Goal: Task Accomplishment & Management: Manage account settings

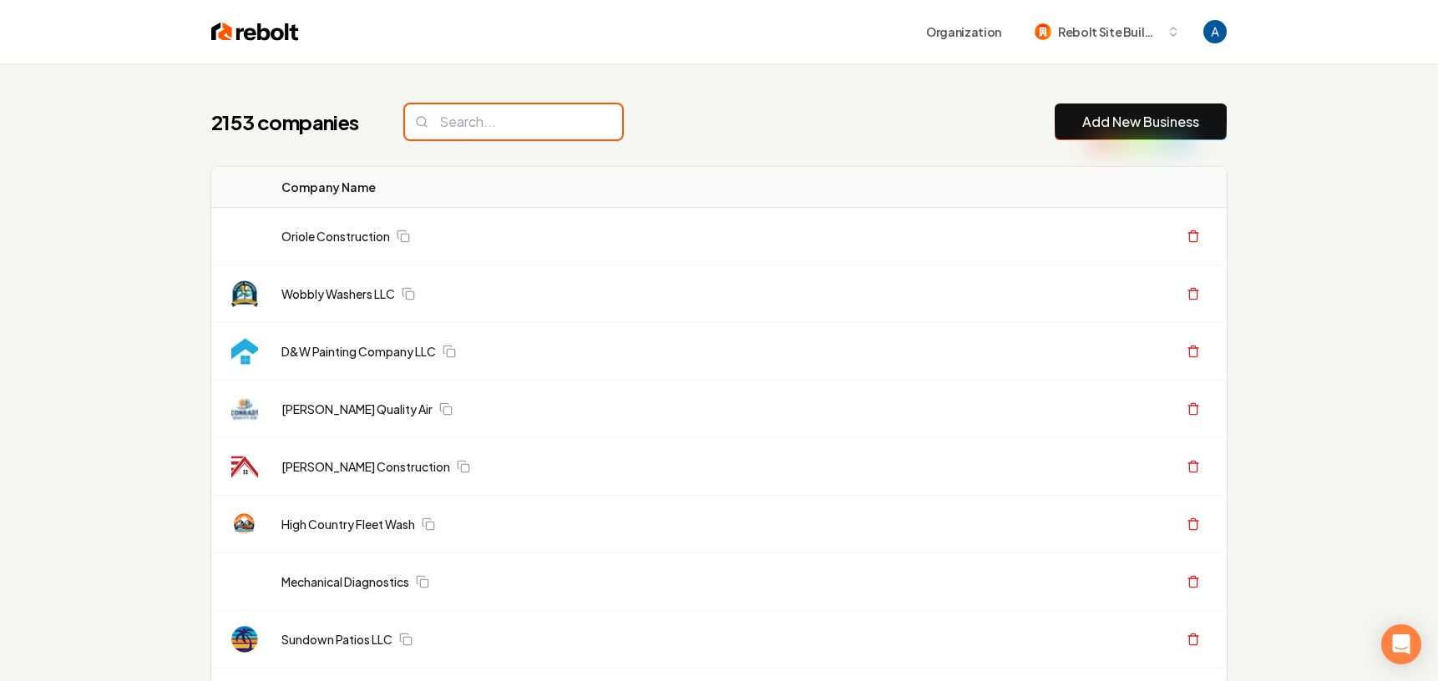
click at [497, 124] on input "search" at bounding box center [513, 121] width 217 height 35
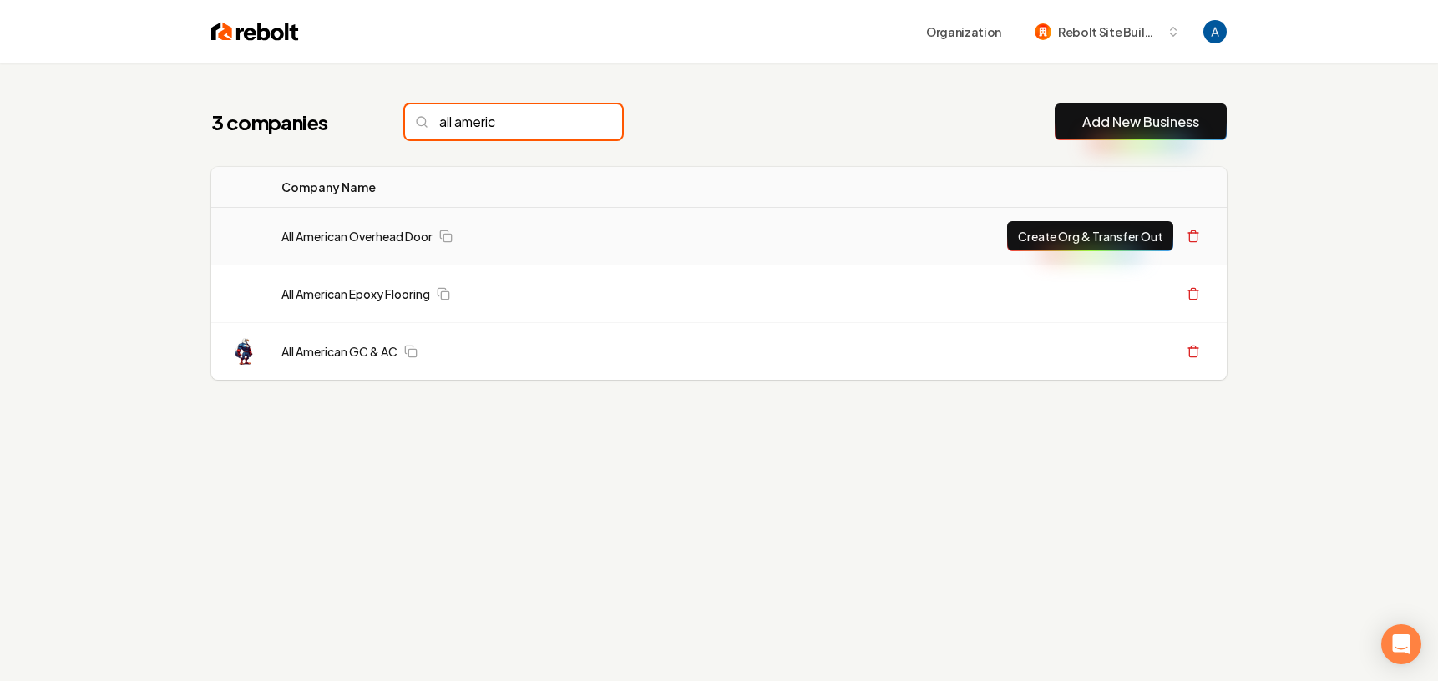
type input "all americ"
click at [378, 247] on td "All American Overhead Door" at bounding box center [488, 237] width 440 height 58
click at [378, 245] on td "All American Overhead Door" at bounding box center [488, 237] width 440 height 58
click at [383, 237] on link "All American Overhead Door" at bounding box center [356, 236] width 151 height 17
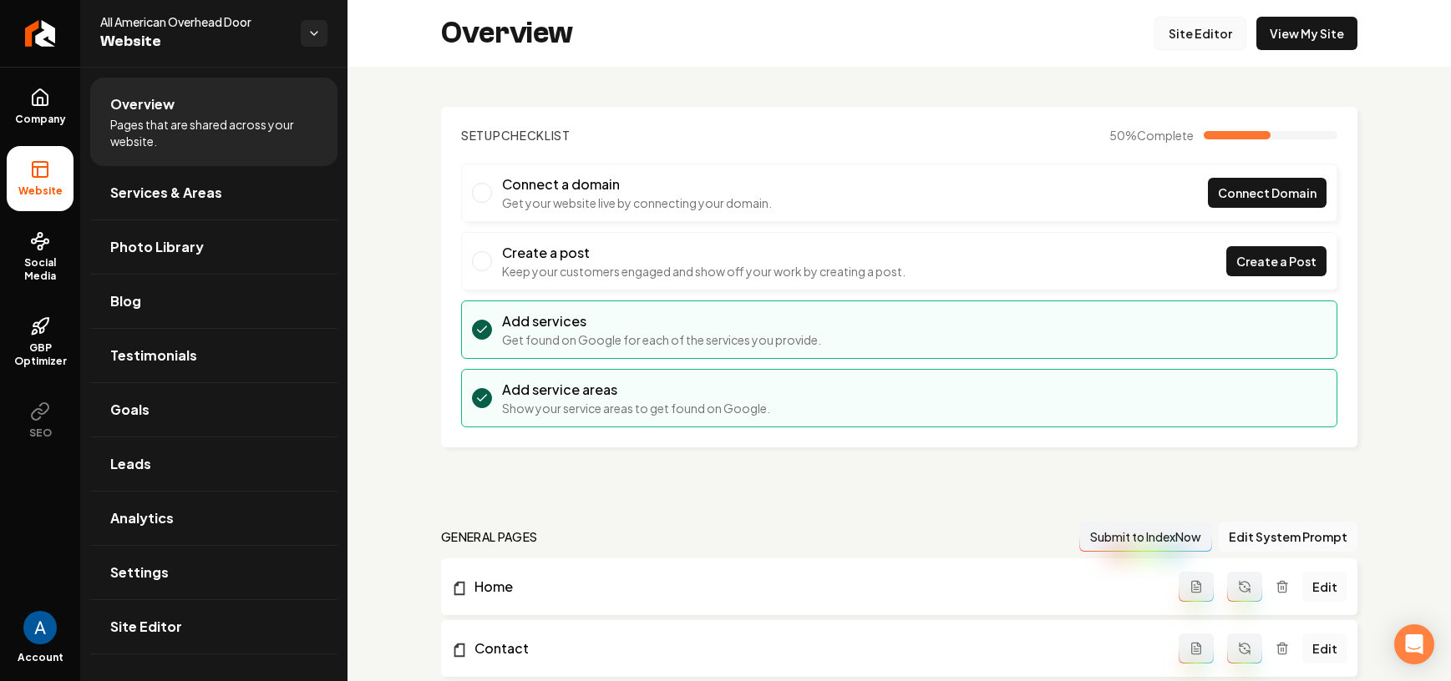
click at [1170, 36] on link "Site Editor" at bounding box center [1200, 33] width 92 height 33
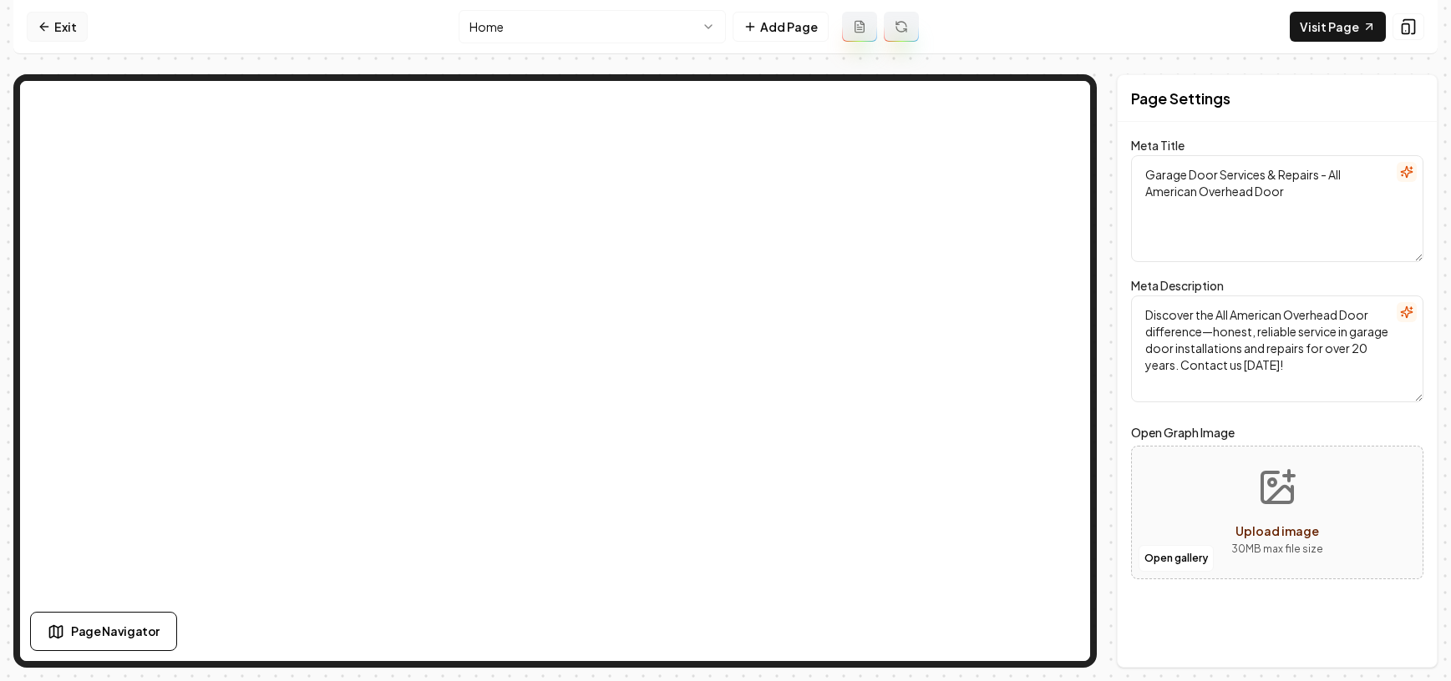
click at [56, 33] on link "Exit" at bounding box center [57, 27] width 61 height 30
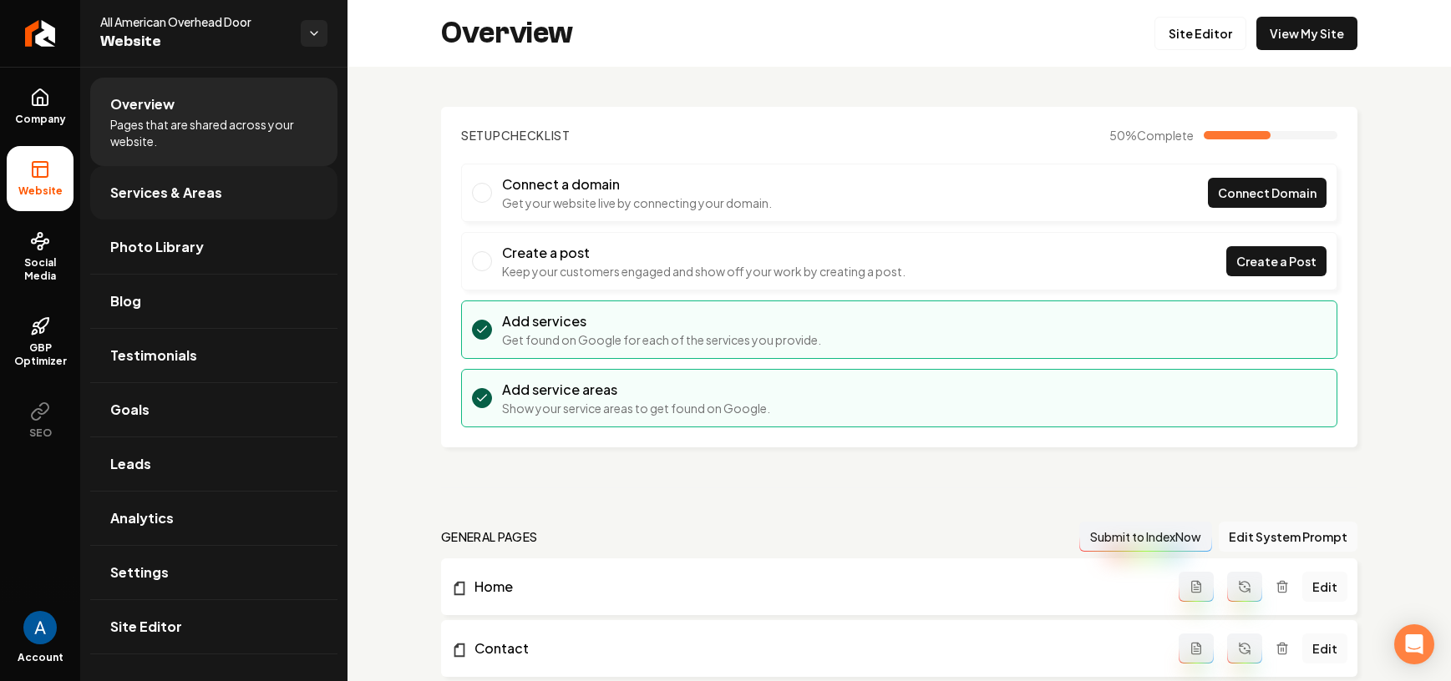
click at [171, 203] on link "Services & Areas" at bounding box center [213, 192] width 247 height 53
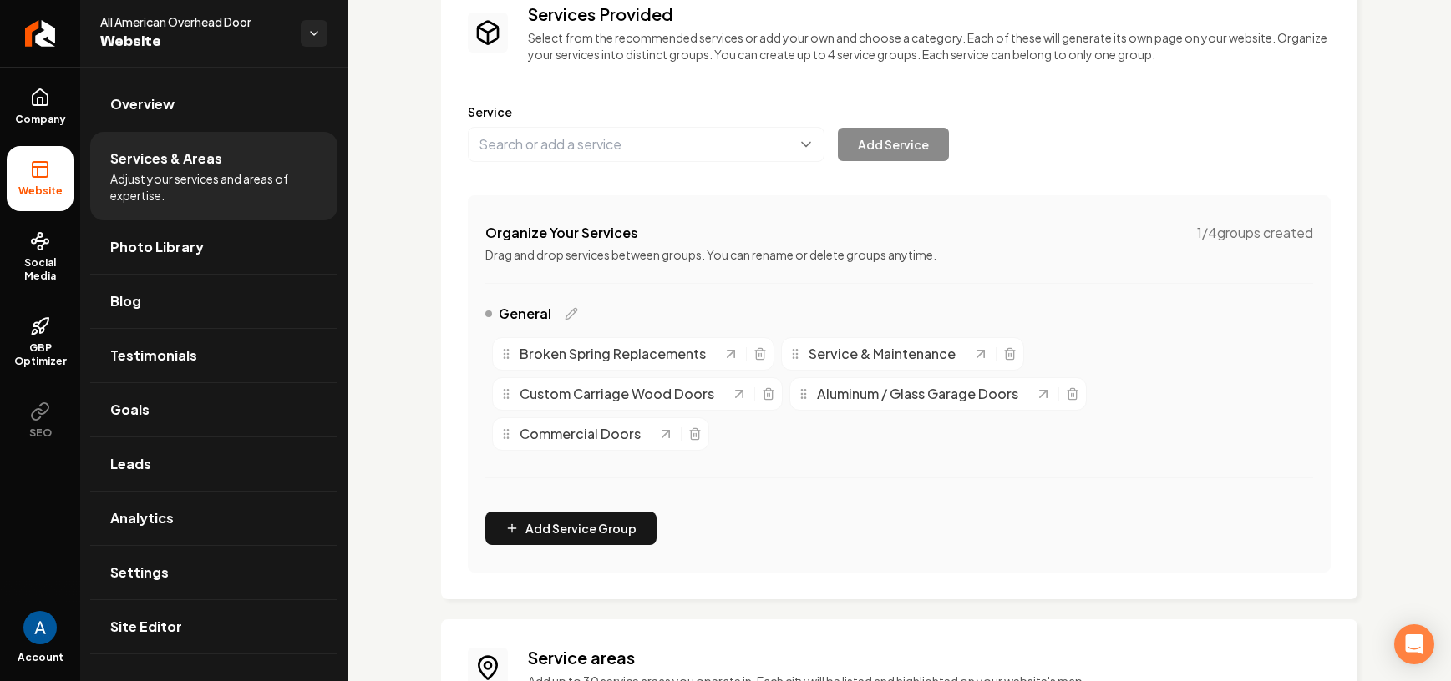
scroll to position [361, 0]
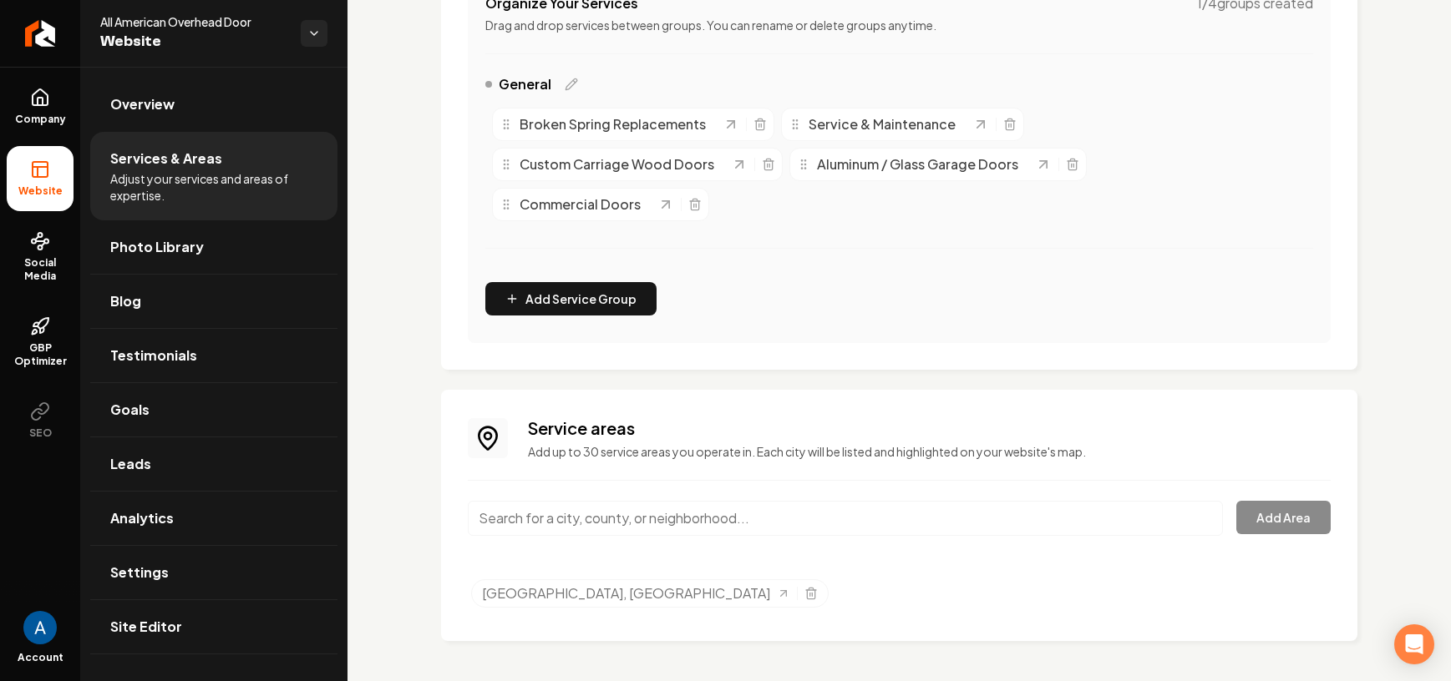
click at [678, 516] on input "Main content area" at bounding box center [845, 518] width 755 height 35
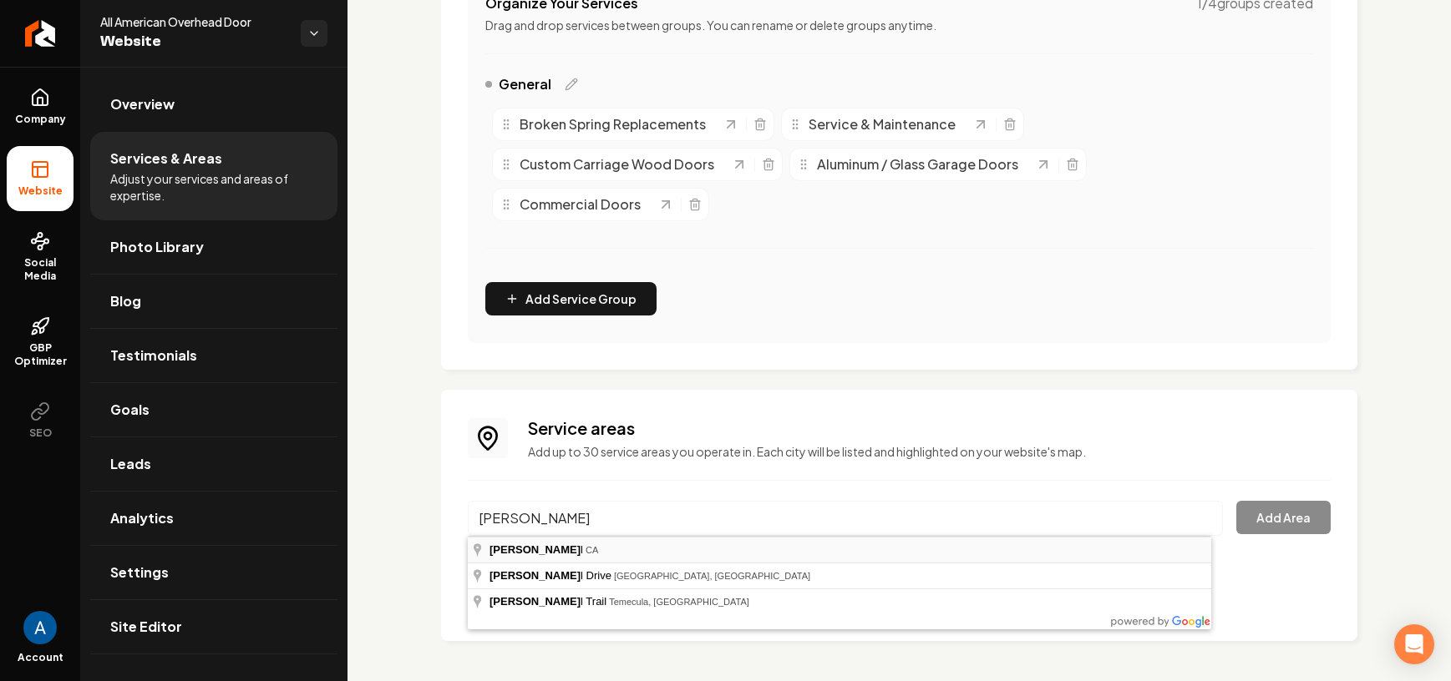
type input "[GEOGRAPHIC_DATA], [GEOGRAPHIC_DATA]"
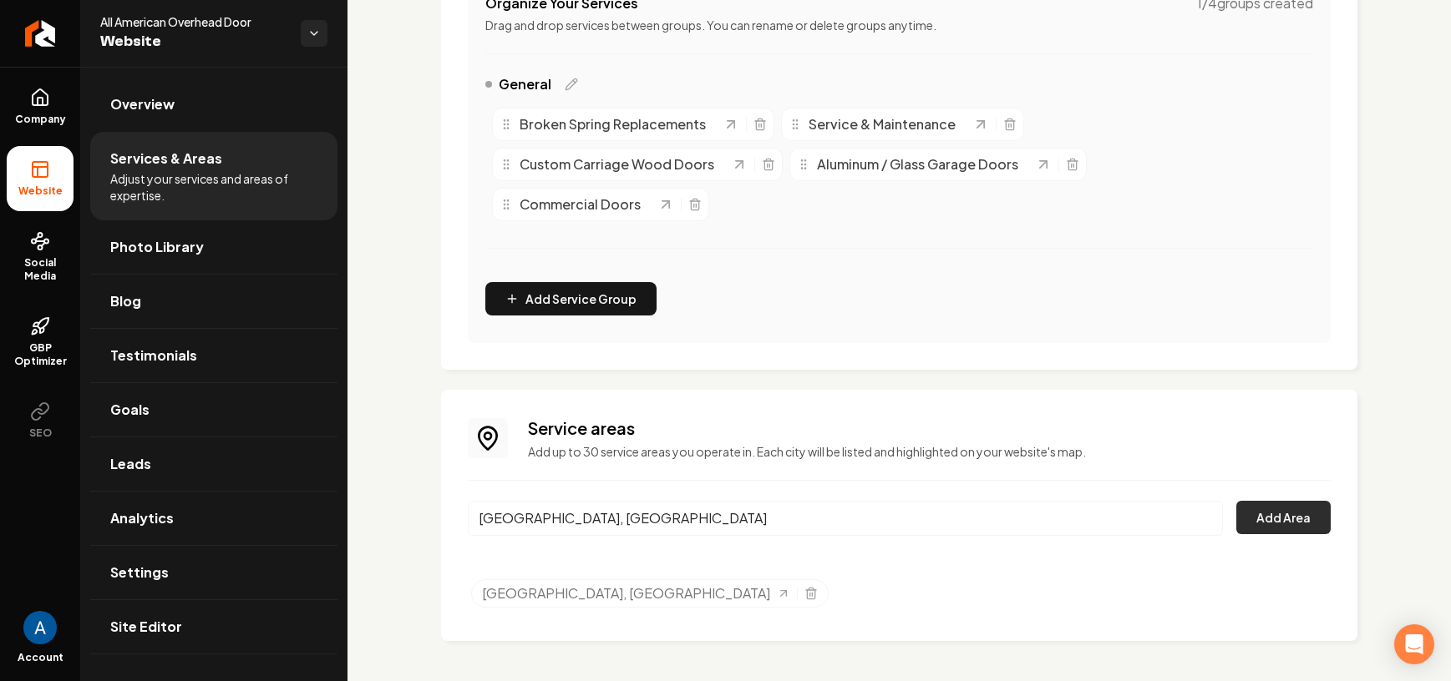
click at [1284, 520] on button "Add Area" at bounding box center [1283, 517] width 94 height 33
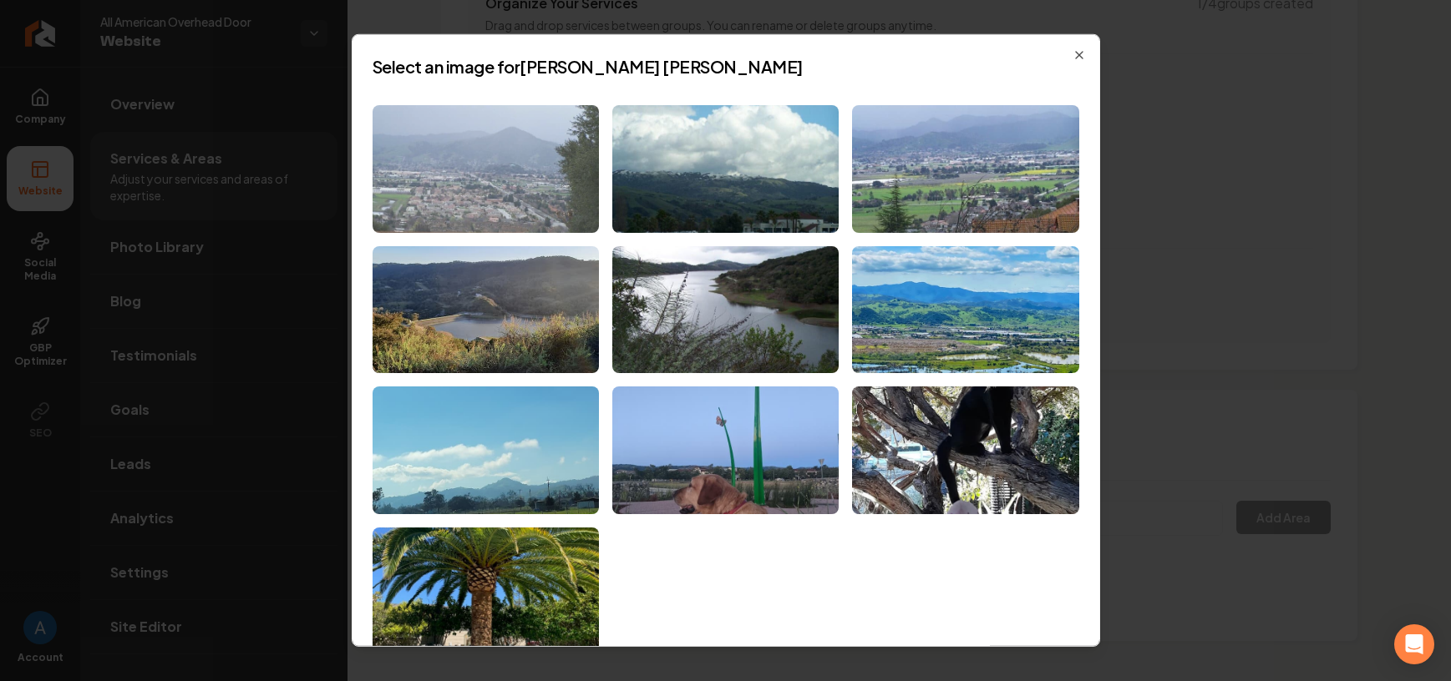
click at [469, 173] on img at bounding box center [485, 169] width 226 height 128
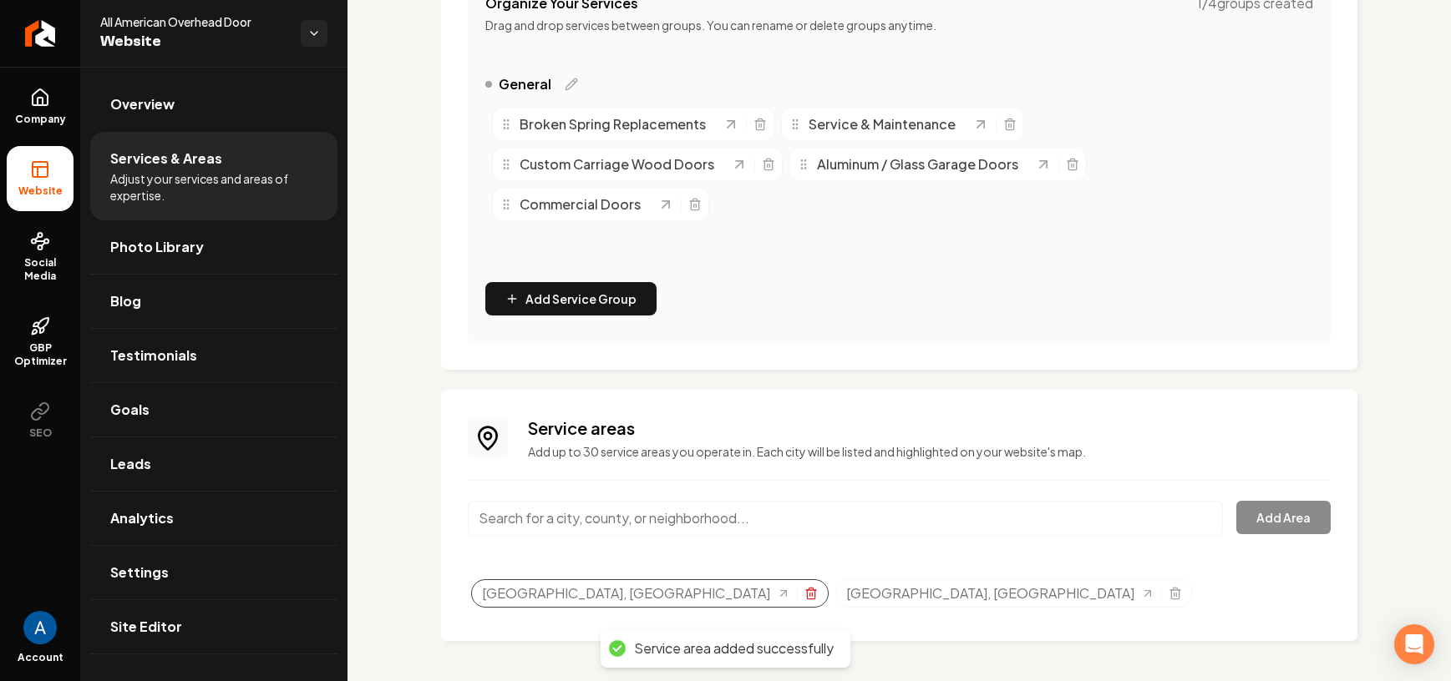
click at [808, 590] on icon "Selected tags" at bounding box center [810, 589] width 4 height 3
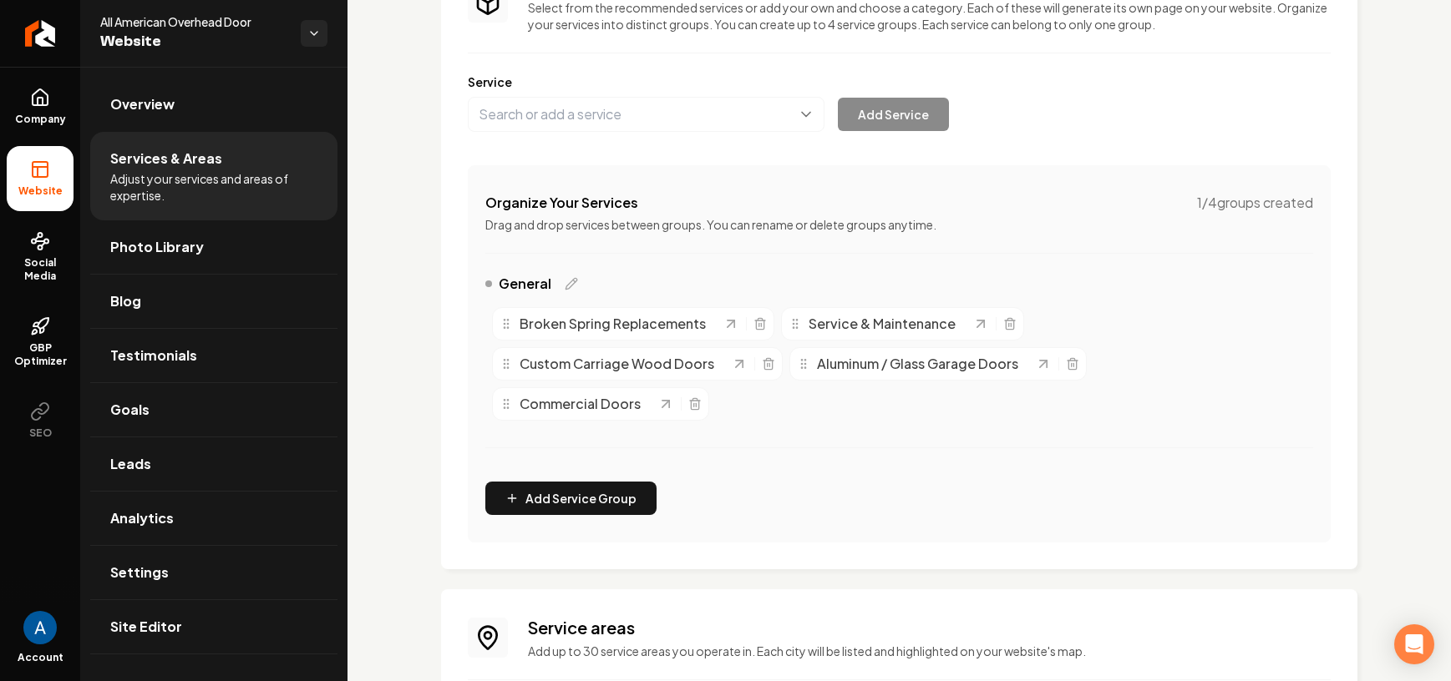
scroll to position [0, 0]
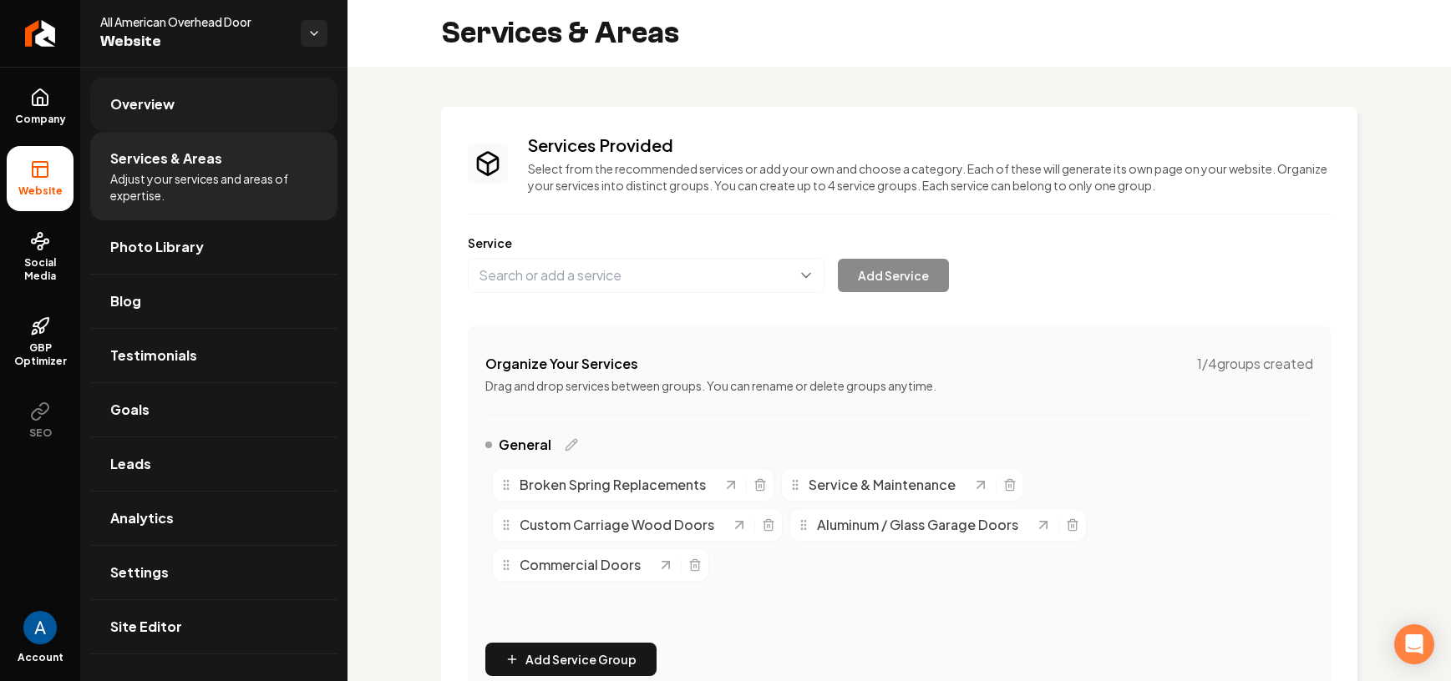
click at [156, 109] on span "Overview" at bounding box center [142, 104] width 64 height 20
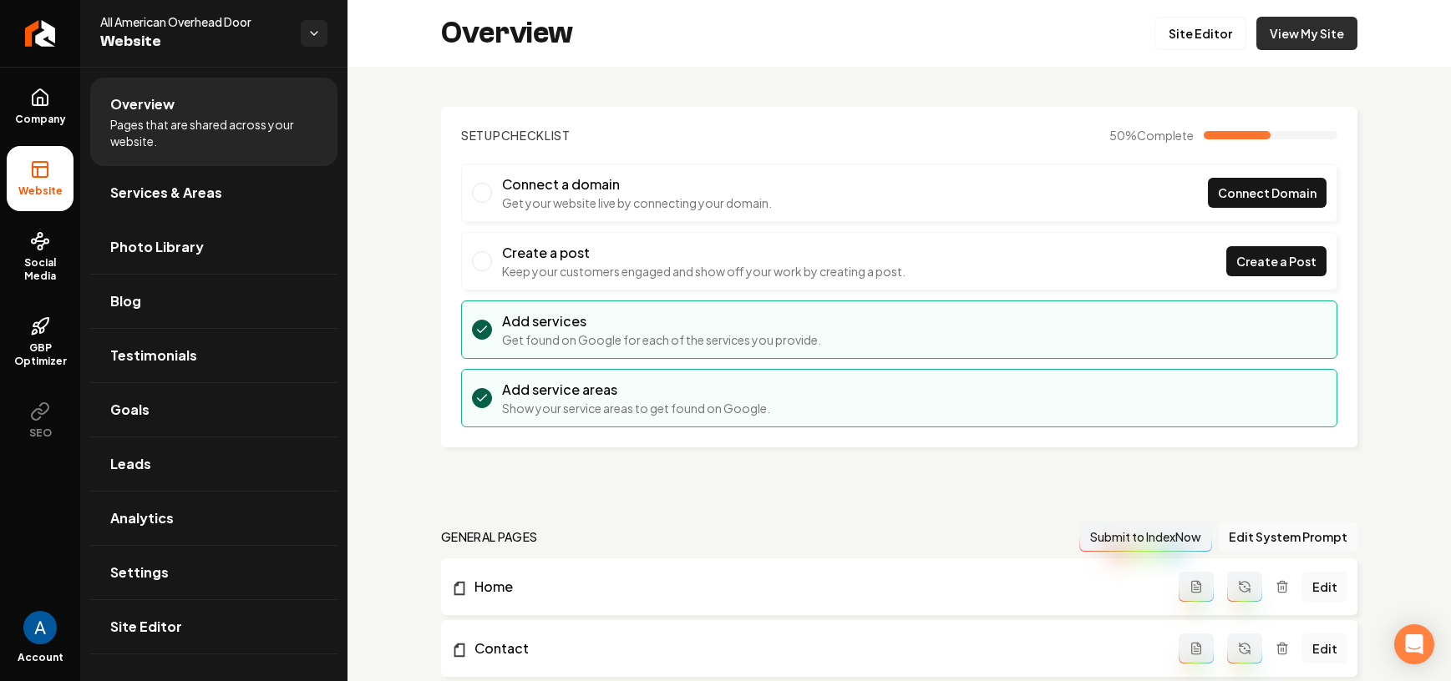
click at [1275, 28] on link "View My Site" at bounding box center [1306, 33] width 101 height 33
click at [220, 203] on link "Services & Areas" at bounding box center [213, 192] width 247 height 53
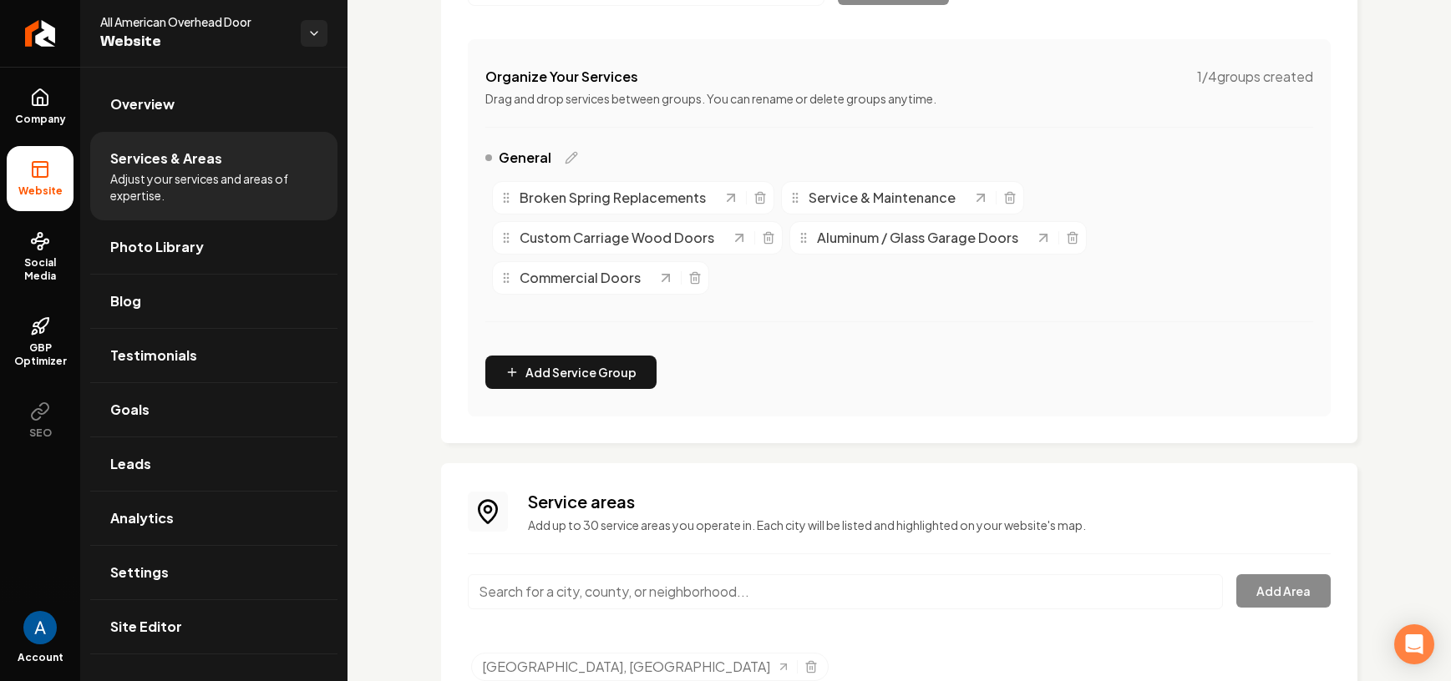
scroll to position [361, 0]
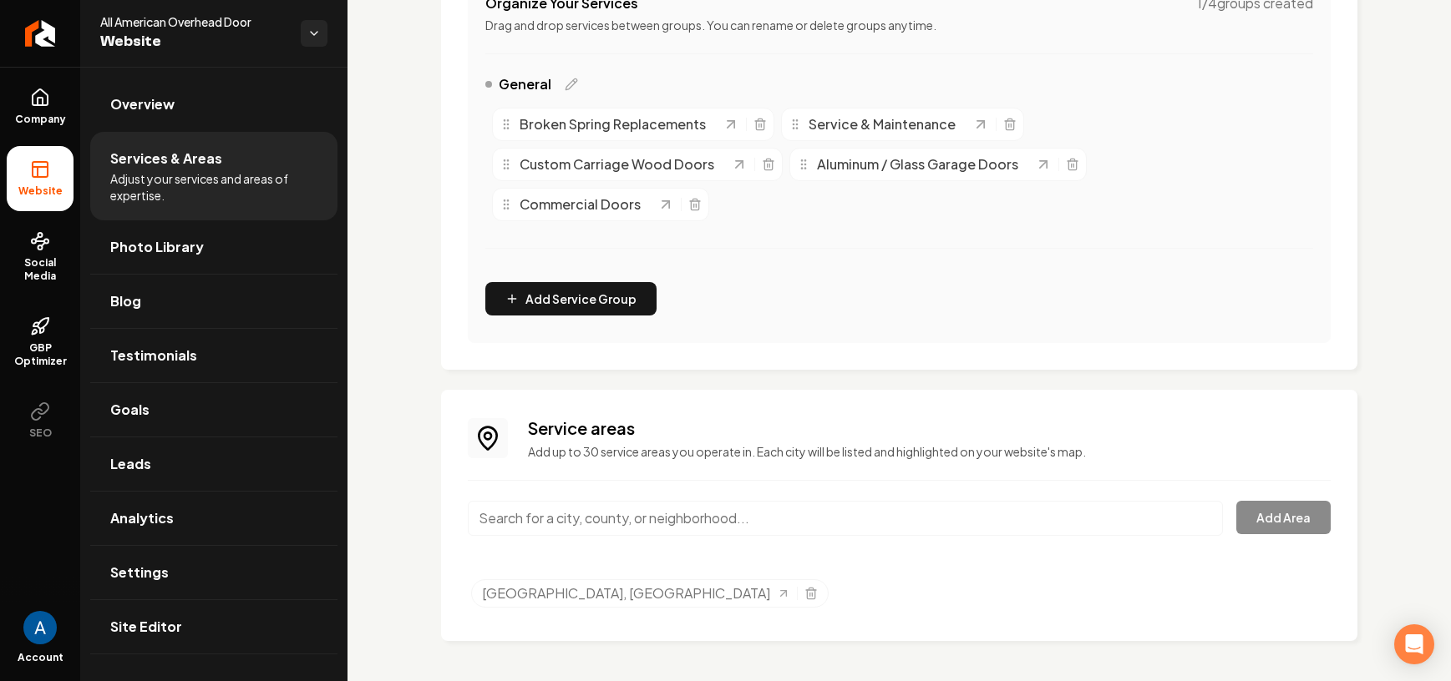
click at [664, 511] on input "Main content area" at bounding box center [845, 518] width 755 height 35
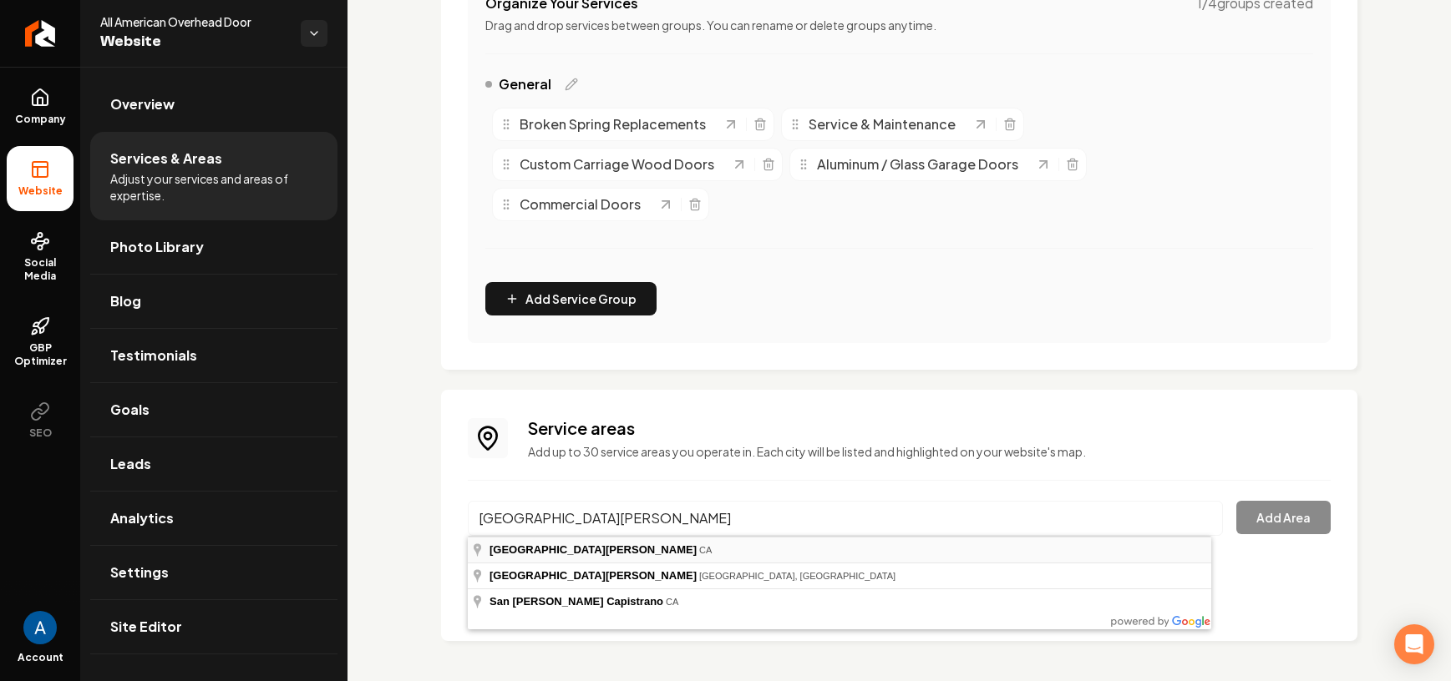
type input "[GEOGRAPHIC_DATA], [GEOGRAPHIC_DATA]"
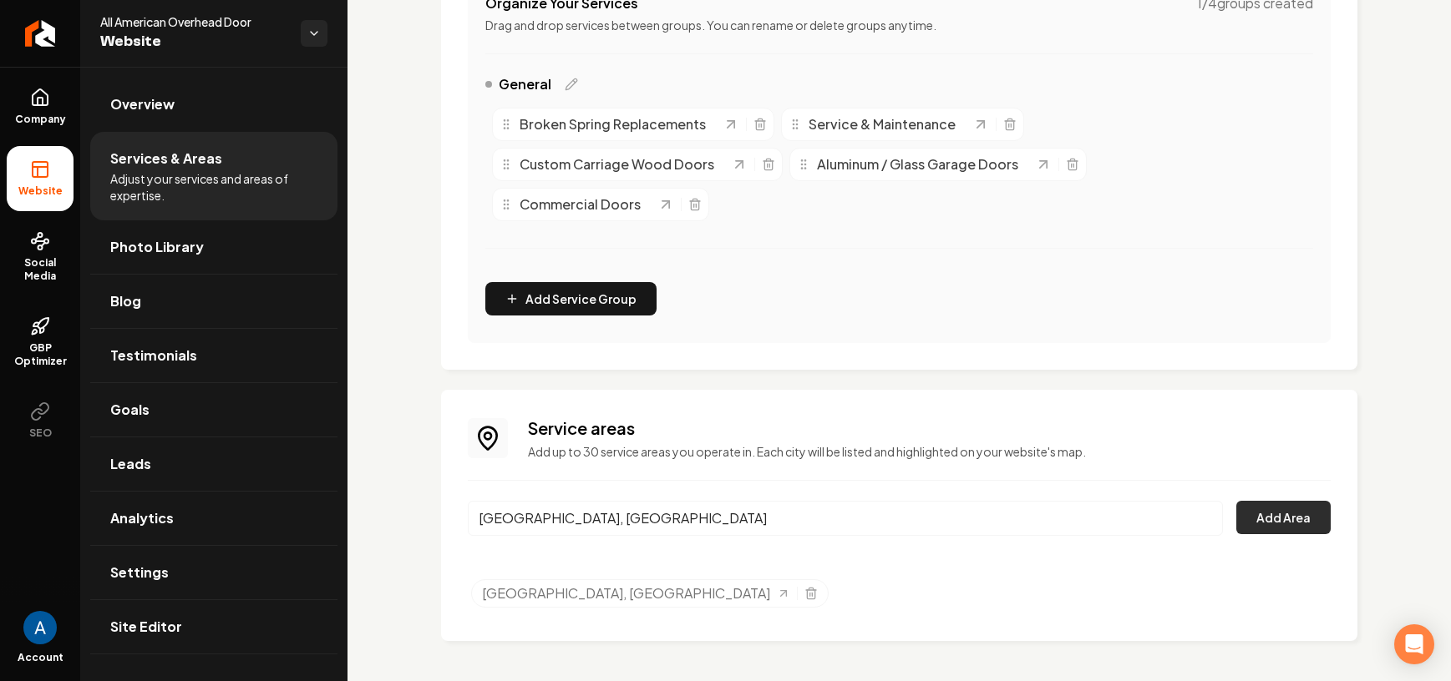
click at [1271, 526] on button "Add Area" at bounding box center [1283, 517] width 94 height 33
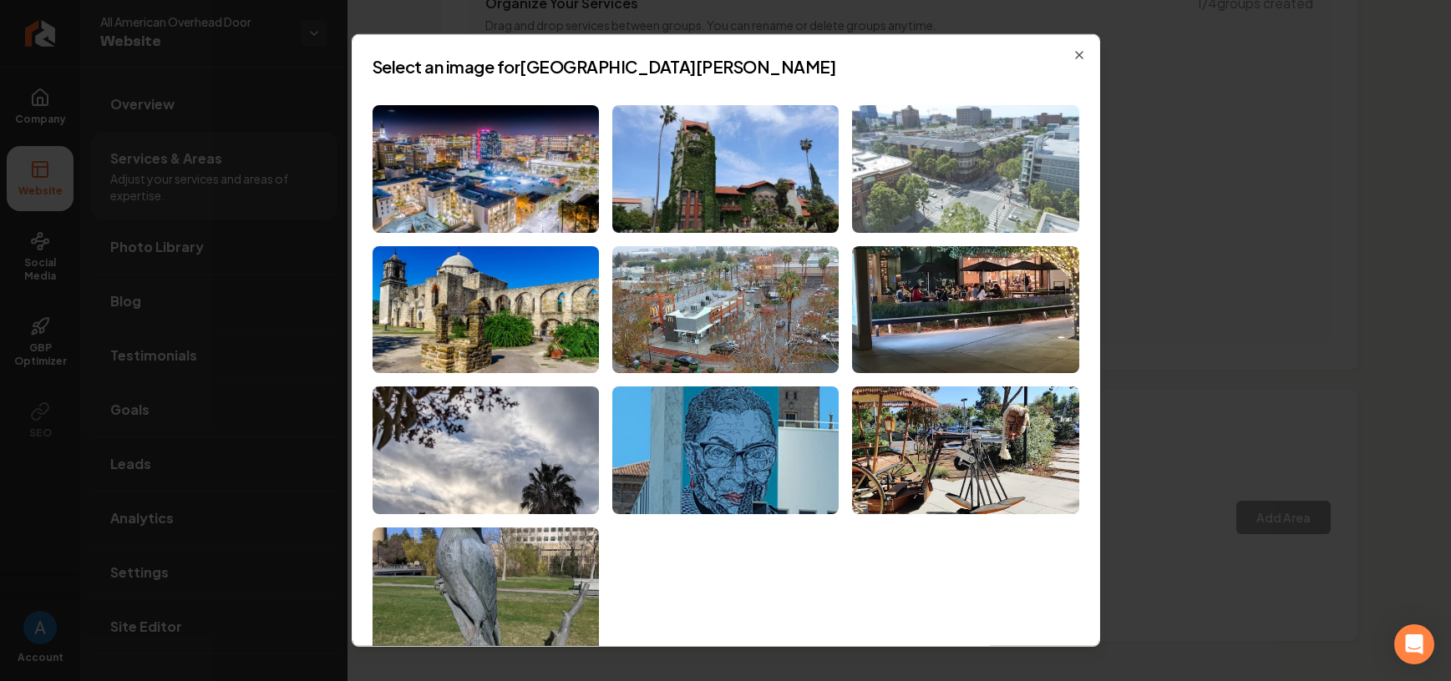
click at [932, 169] on img at bounding box center [965, 169] width 226 height 128
